Goal: Check status: Check status

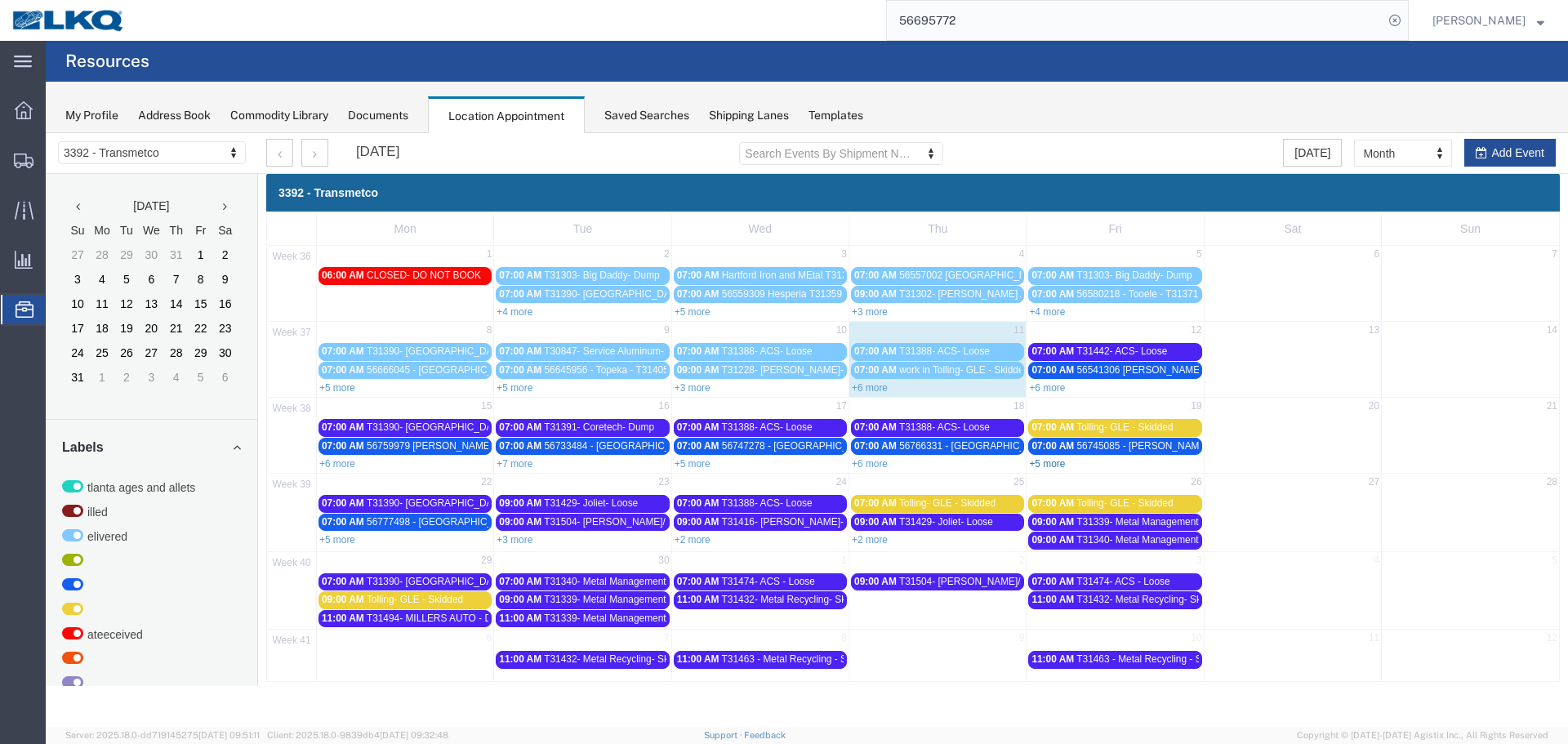
click at [1038, 463] on link "+5 more" at bounding box center [1047, 464] width 36 height 11
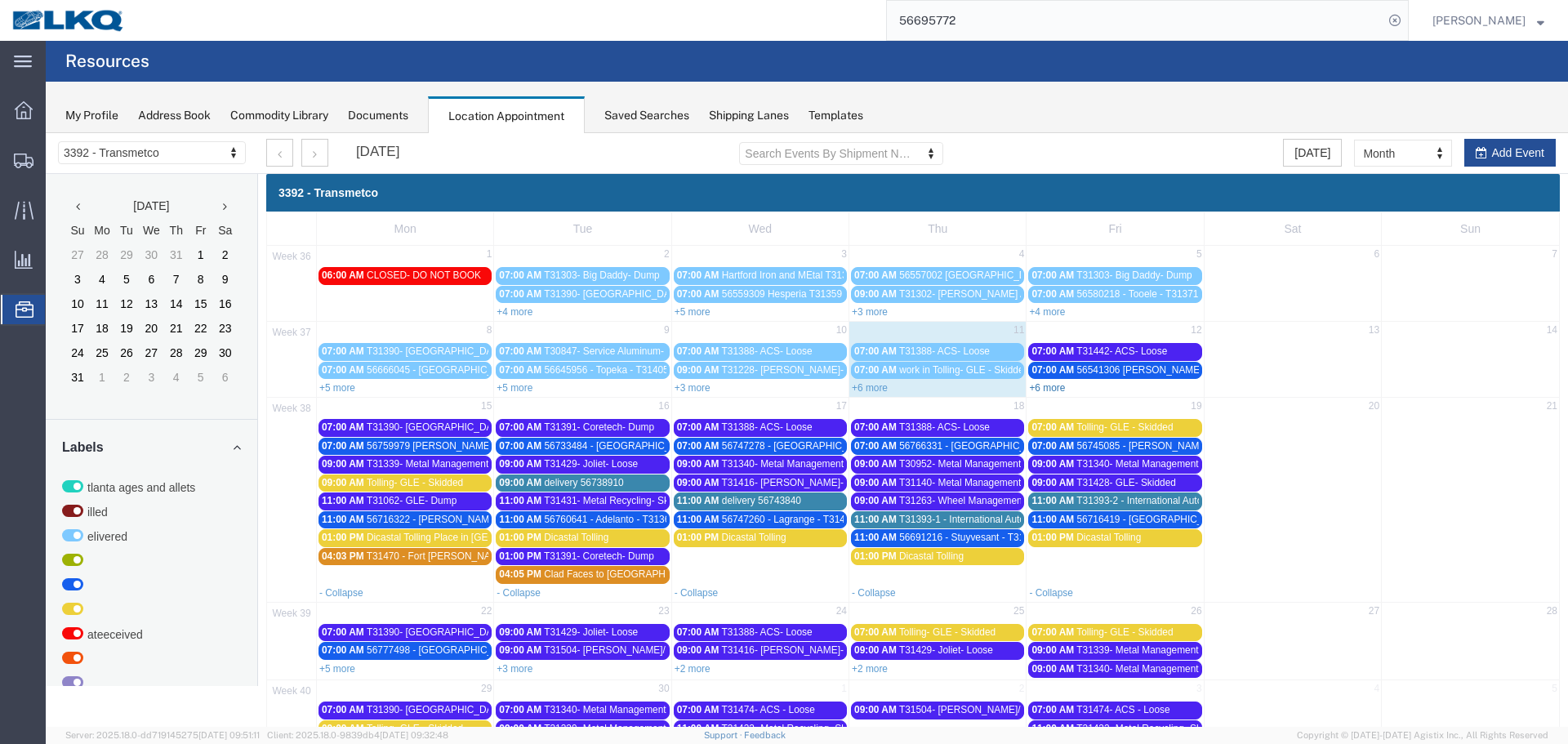
click at [1052, 390] on link "+6 more" at bounding box center [1047, 388] width 36 height 11
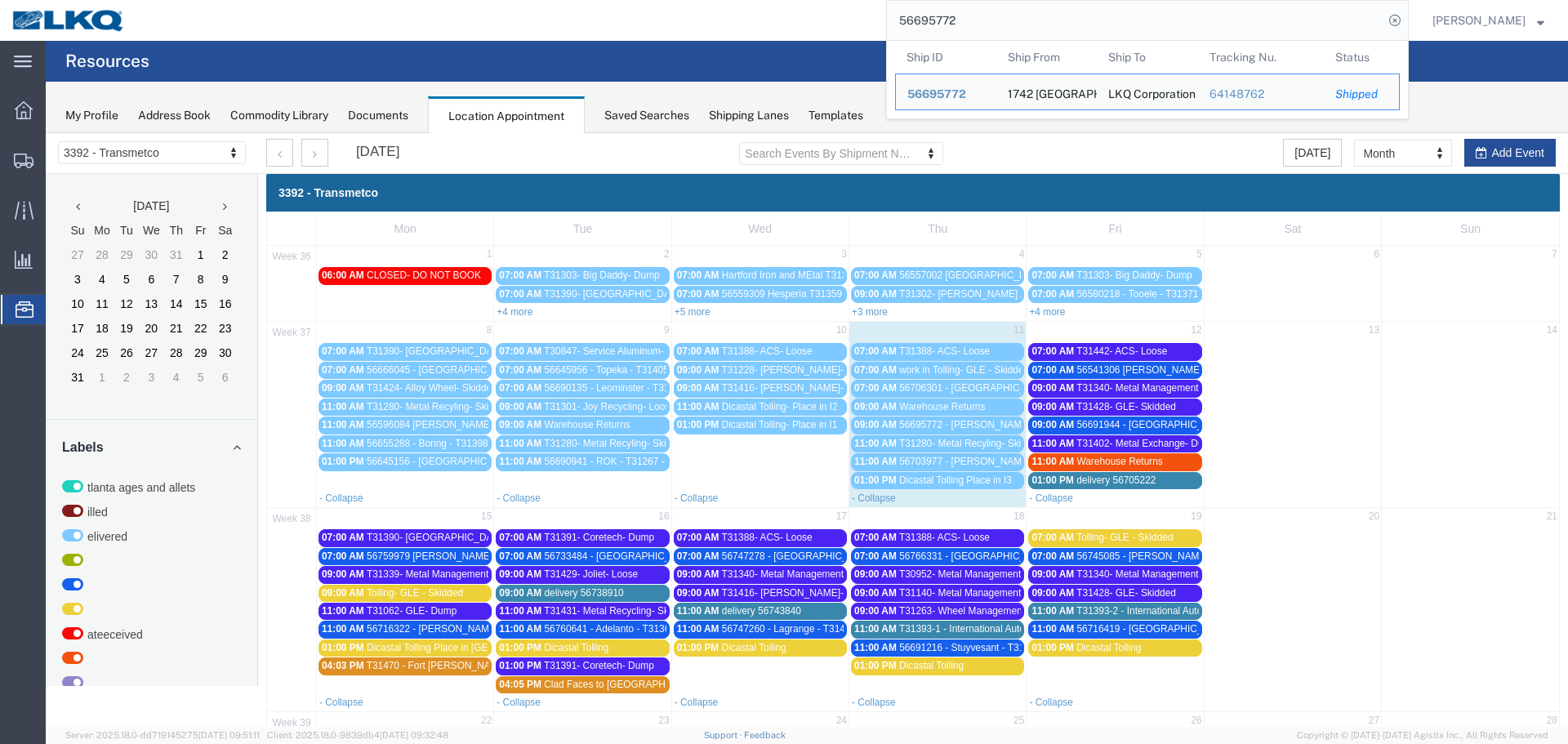
drag, startPoint x: 951, startPoint y: 18, endPoint x: 778, endPoint y: 47, distance: 175.4
click at [778, 47] on div "main_menu Created with Sketch. Collapse Menu Overview Shipments Shipment Manage…" at bounding box center [784, 393] width 1568 height 703
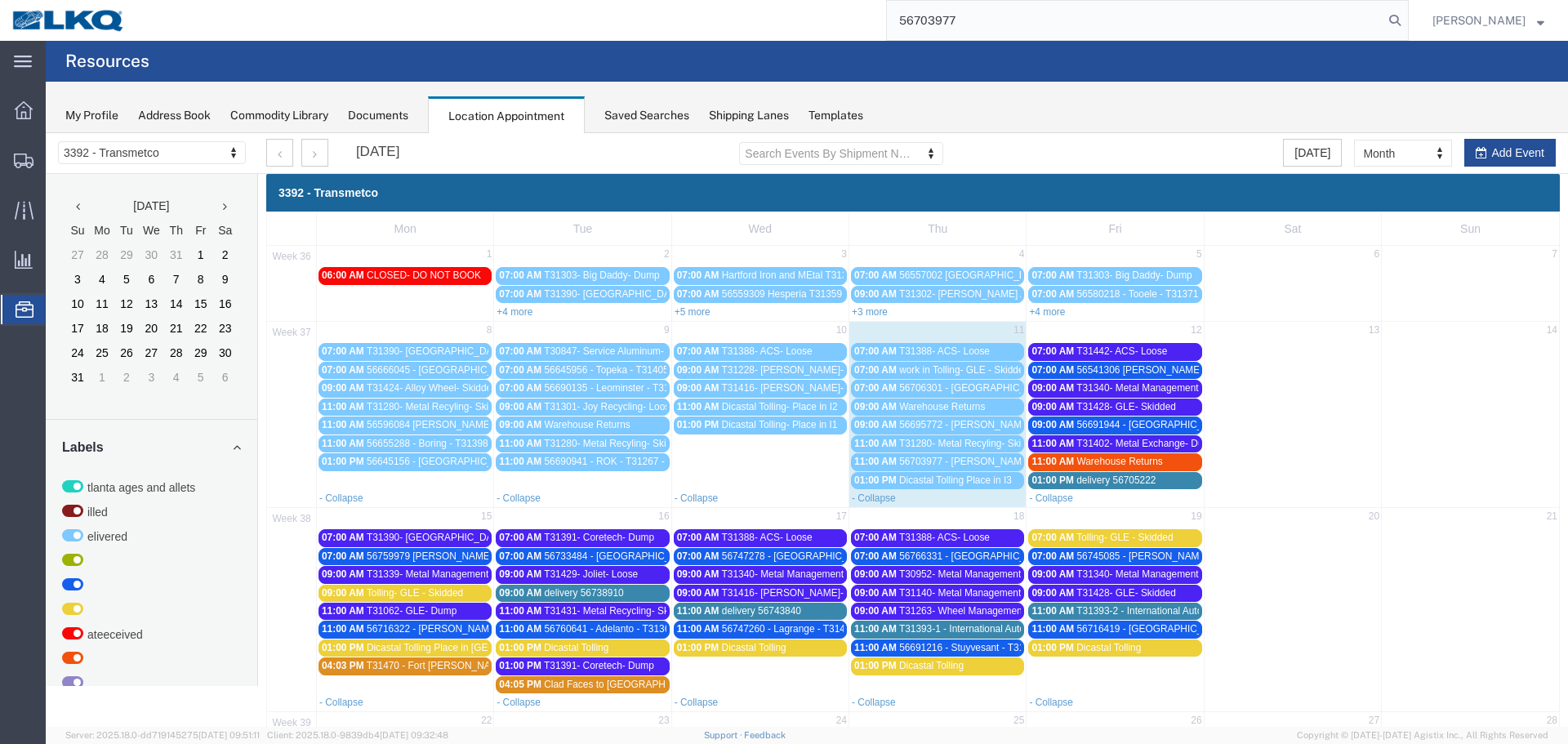
type input "56703977"
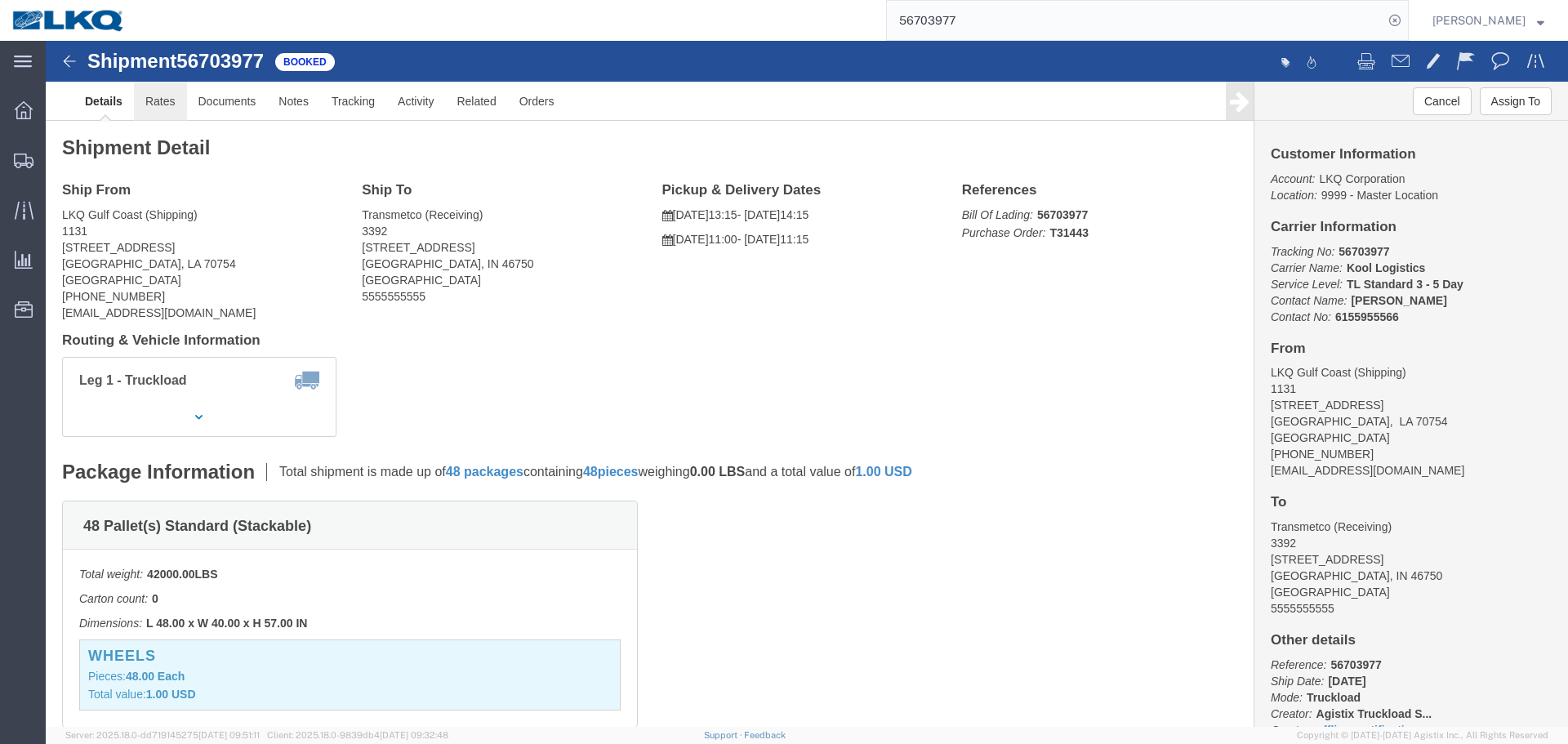
click link "Rates"
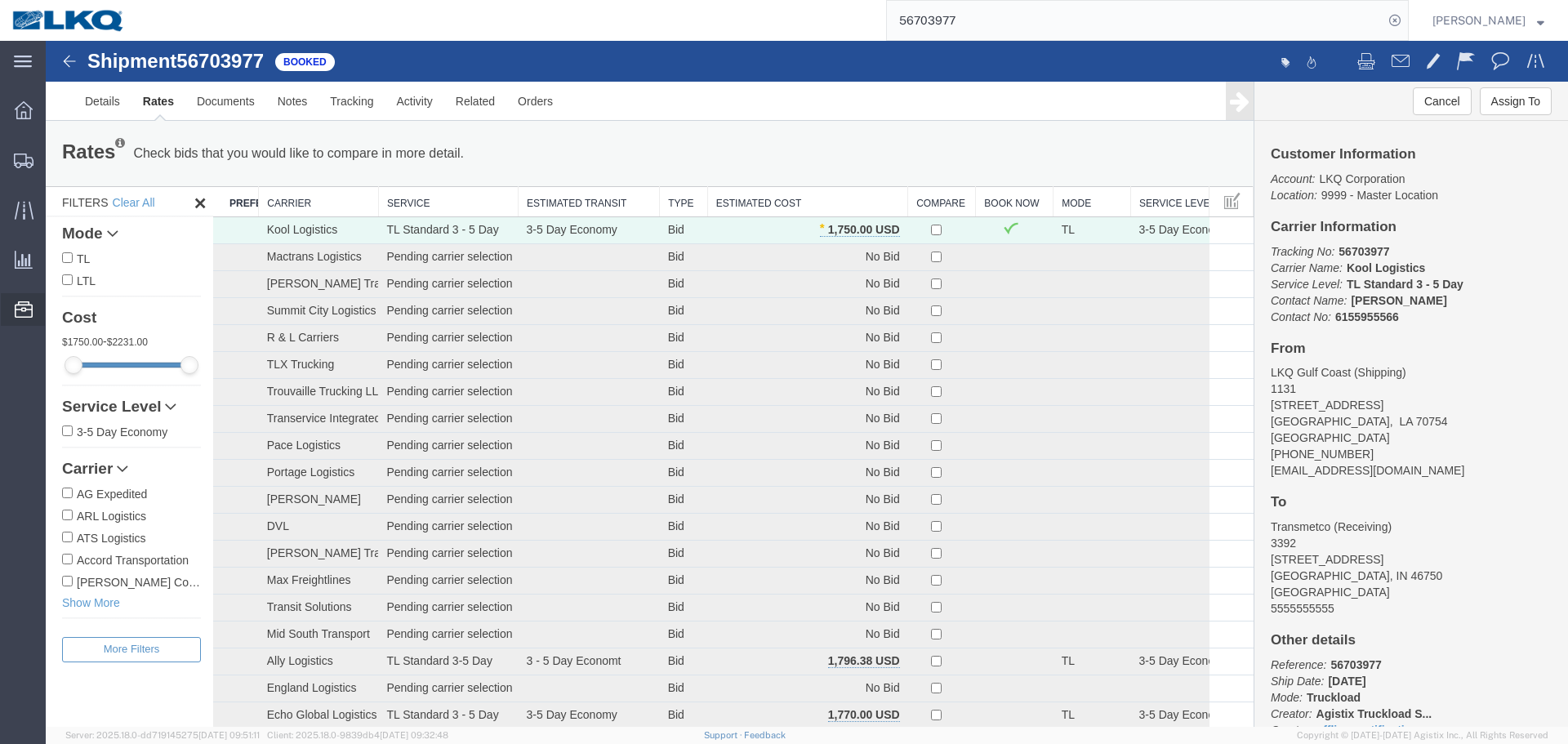
click at [0, 0] on span "Location Appointment" at bounding box center [0, 0] width 0 height 0
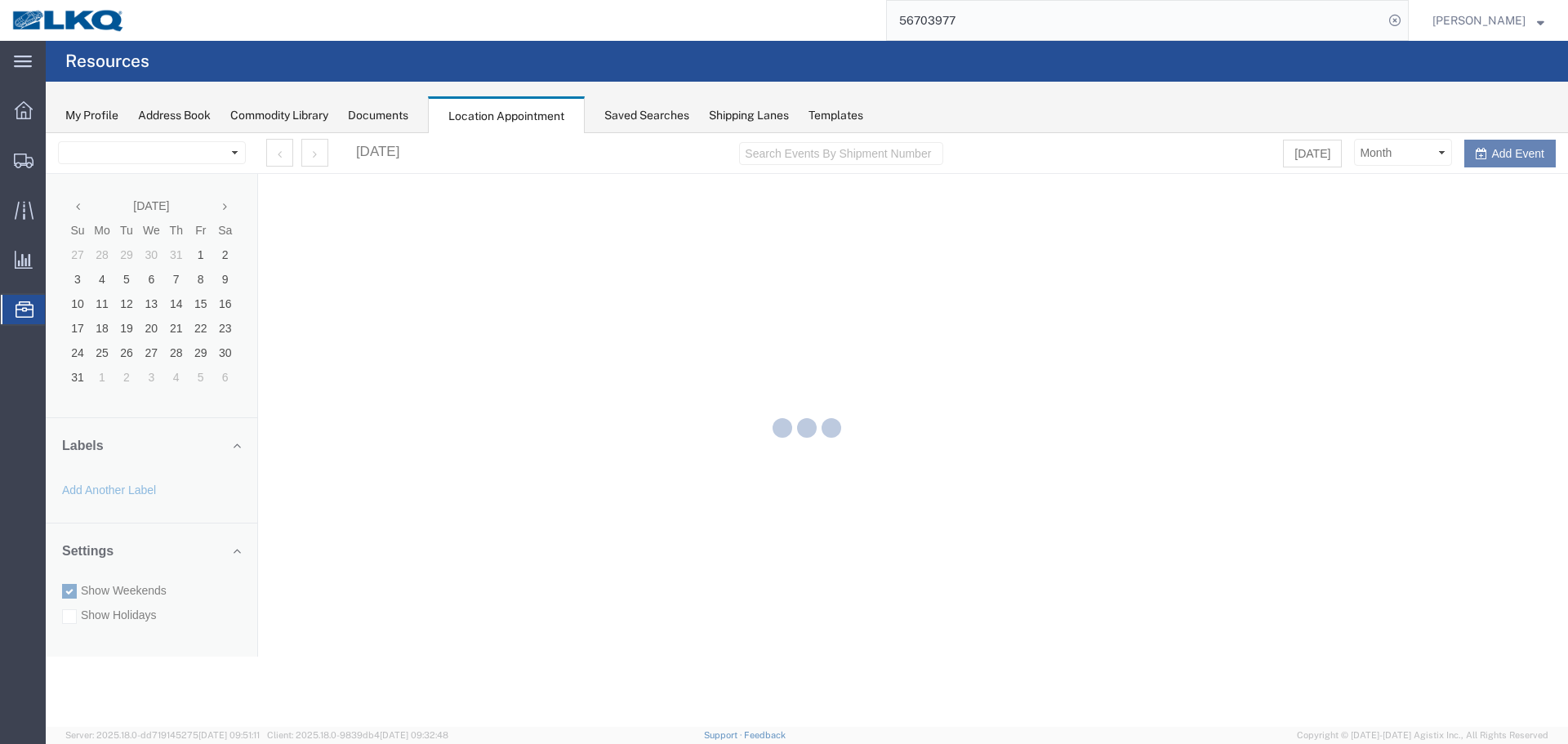
select select "28018"
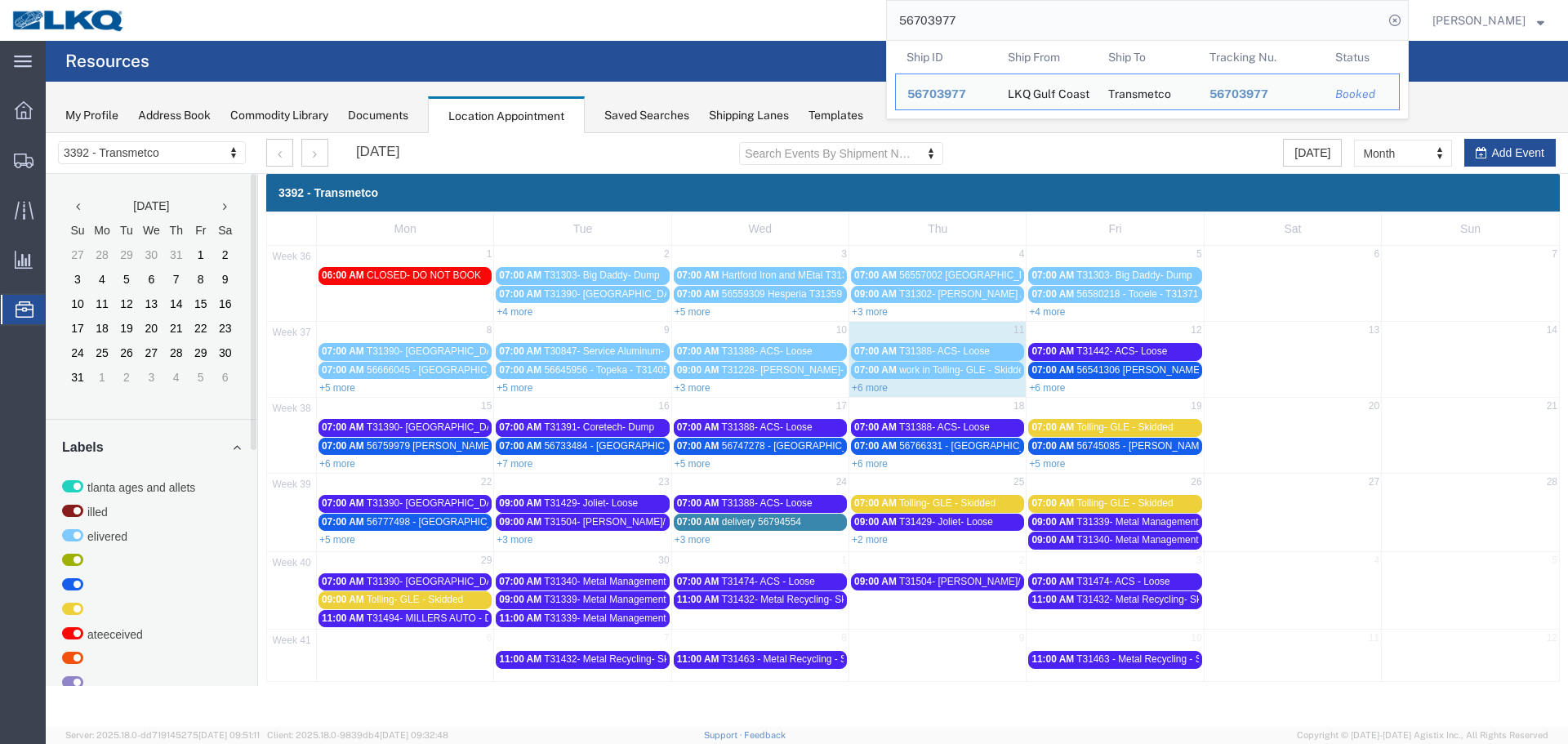
drag, startPoint x: 891, startPoint y: 16, endPoint x: 803, endPoint y: 24, distance: 88.4
click at [803, 24] on div "56703977 Ship ID Ship From Ship To Tracking Nu. Status Ship ID 56703977 Ship Fr…" at bounding box center [773, 21] width 1272 height 41
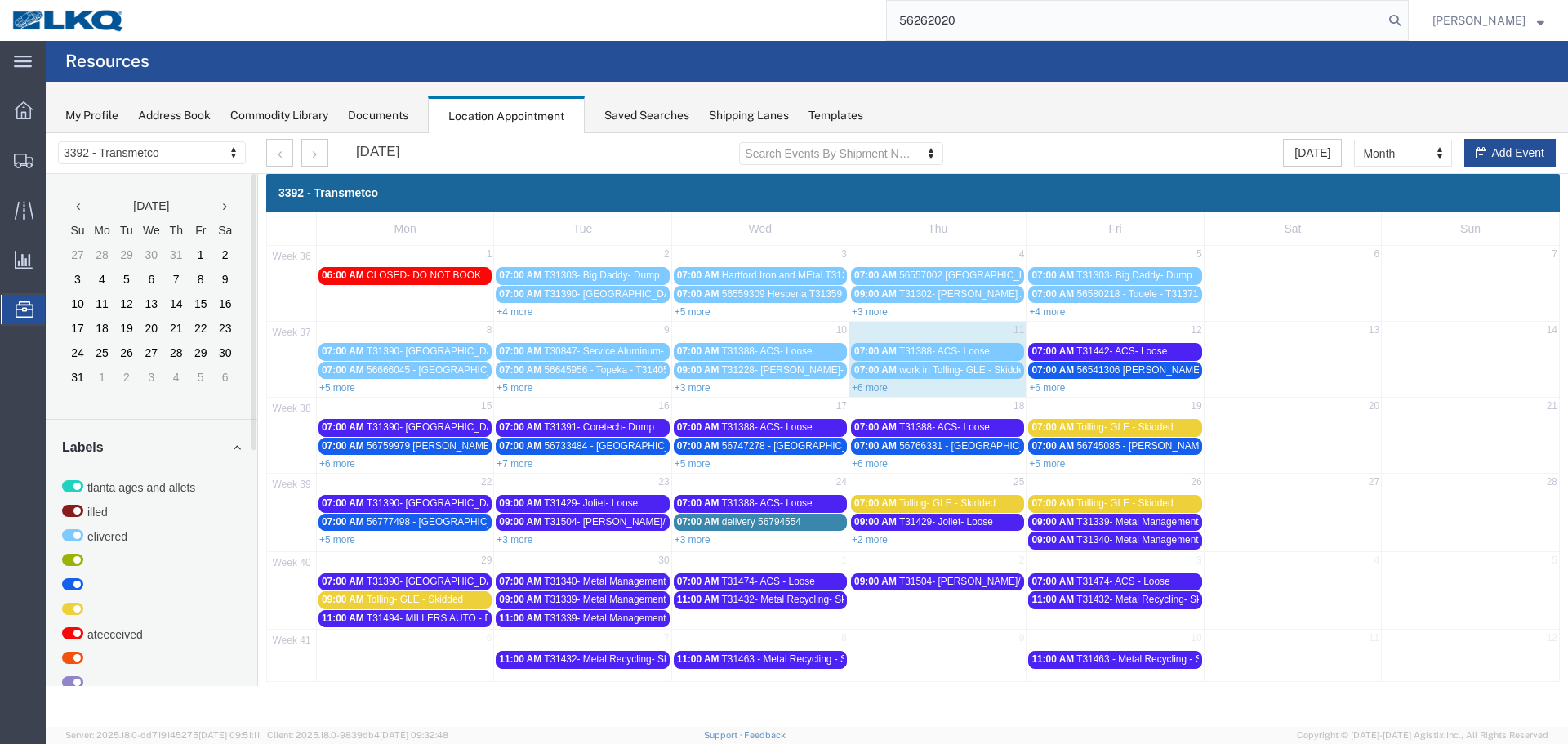
type input "56262020"
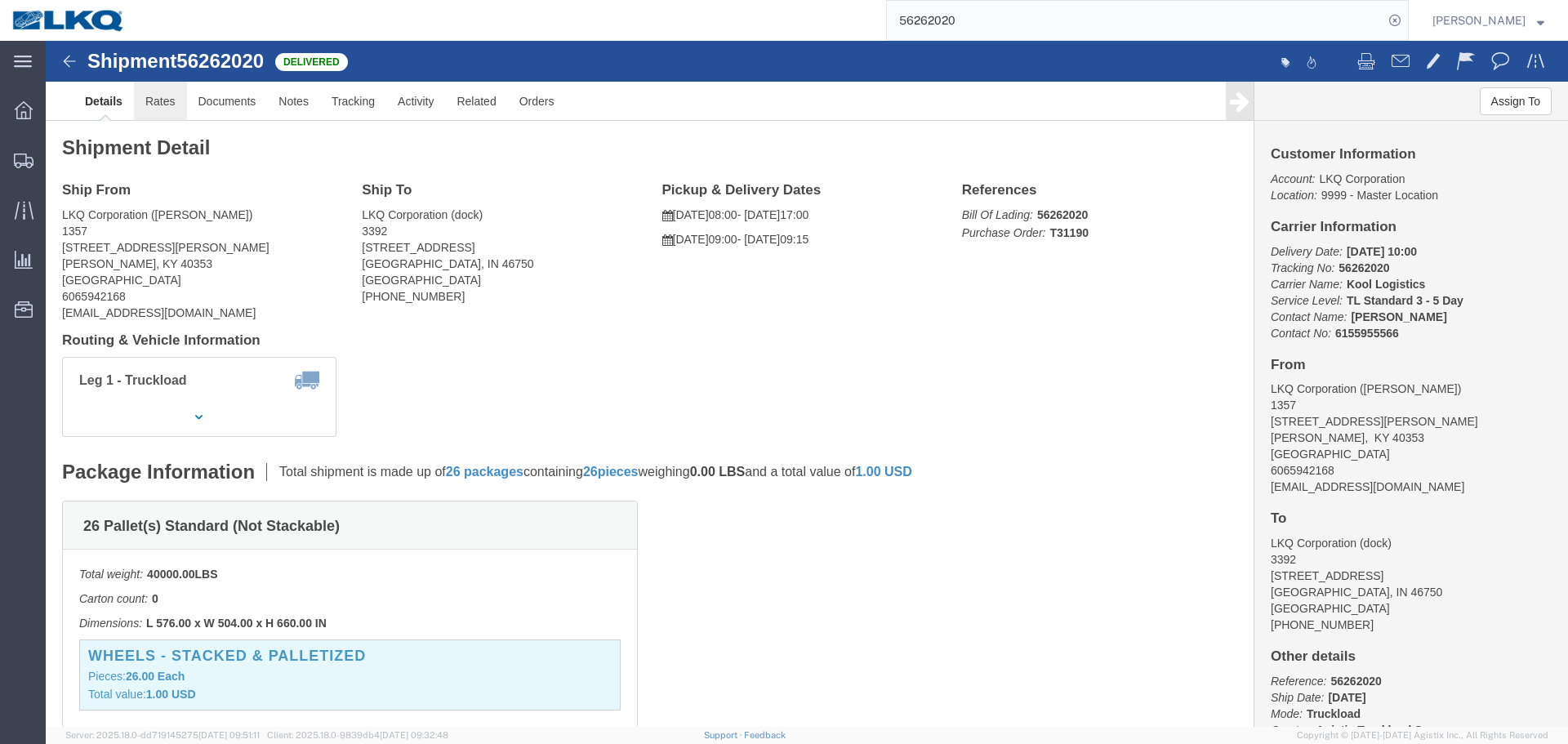
click link "Rates"
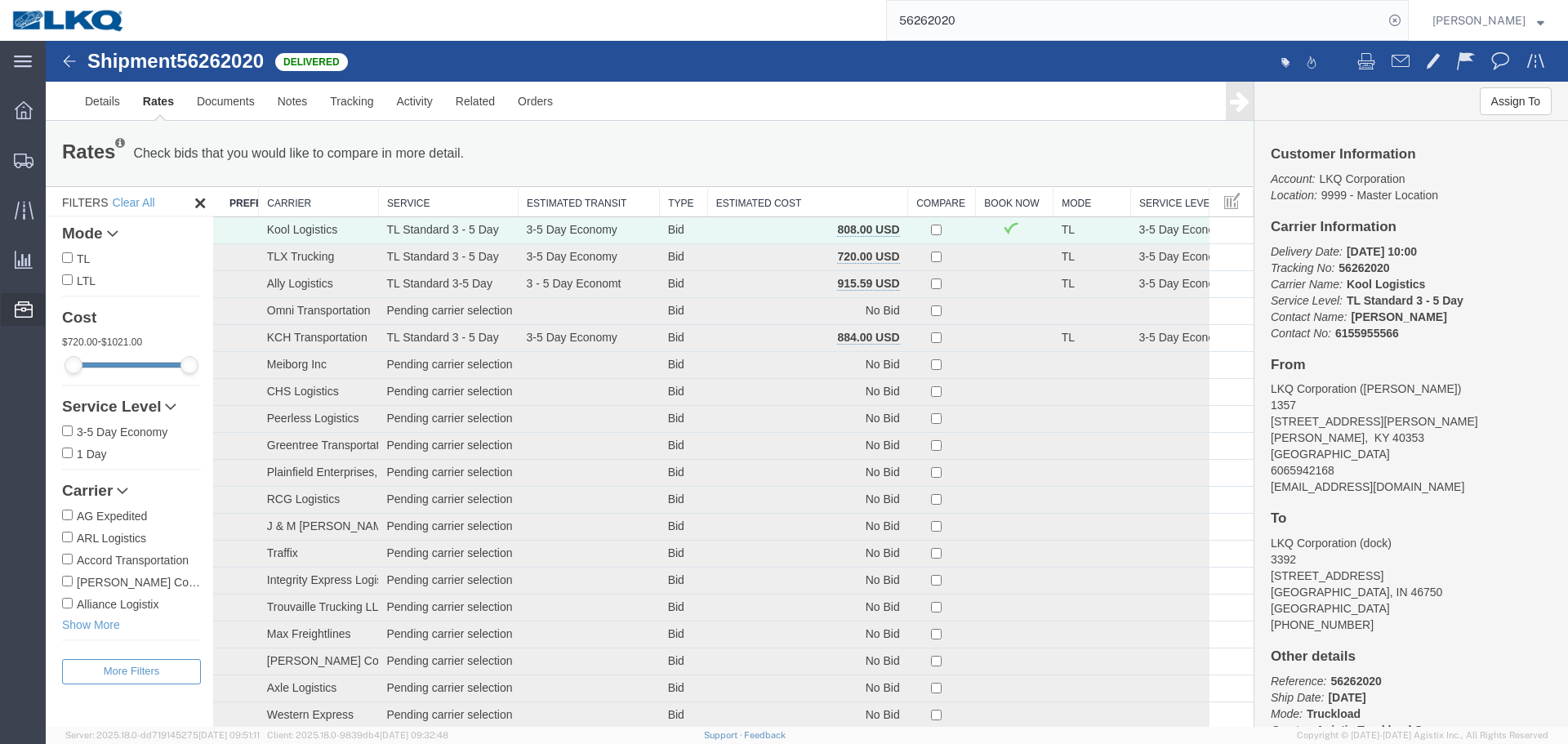
click at [0, 0] on span "Location Appointment" at bounding box center [0, 0] width 0 height 0
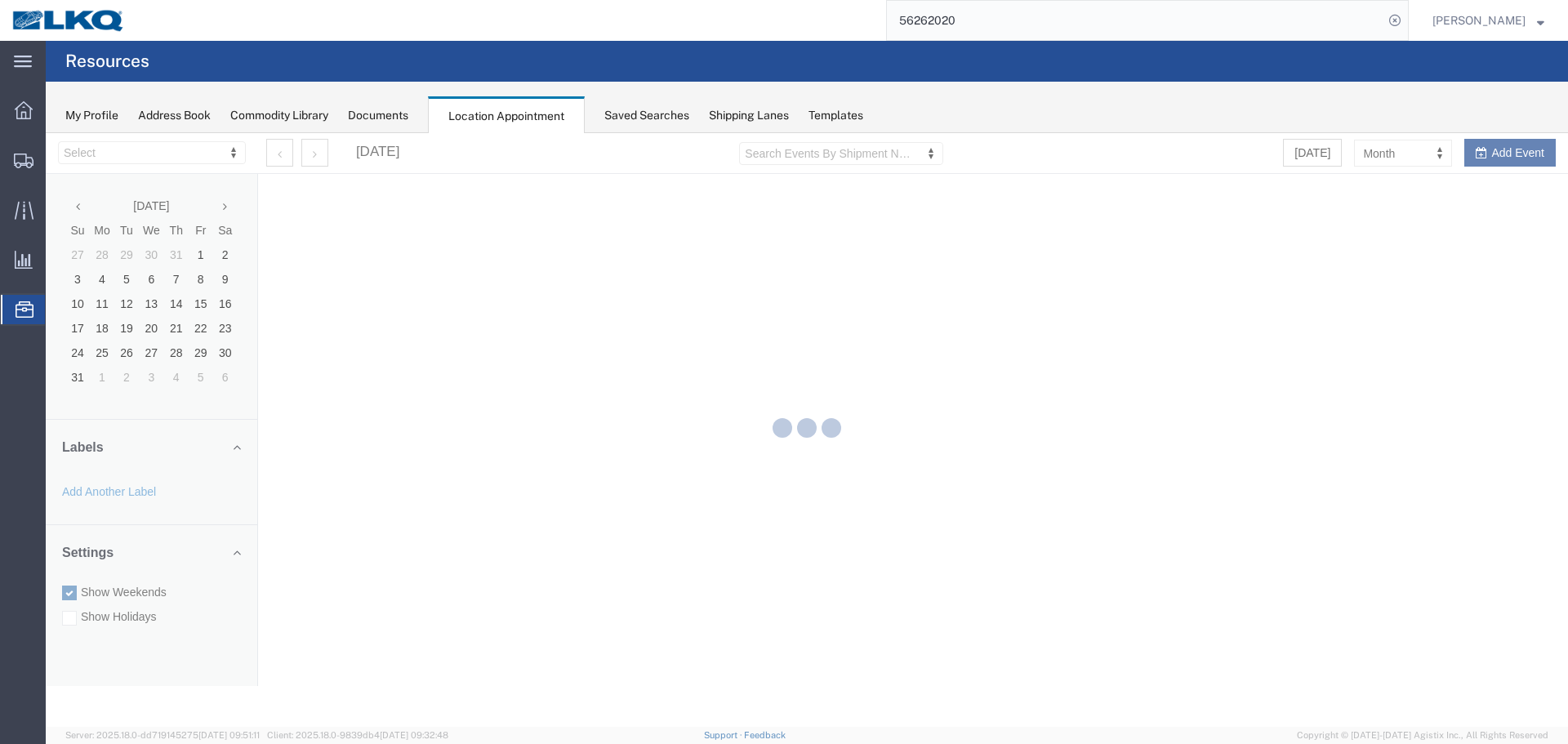
select select "28018"
